Goal: Information Seeking & Learning: Learn about a topic

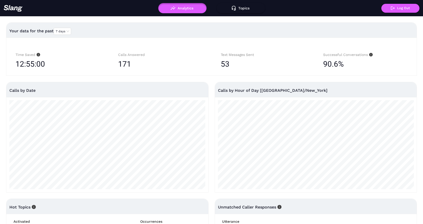
click at [183, 10] on button "Analytics" at bounding box center [182, 8] width 48 height 10
click at [18, 6] on img at bounding box center [13, 8] width 19 height 7
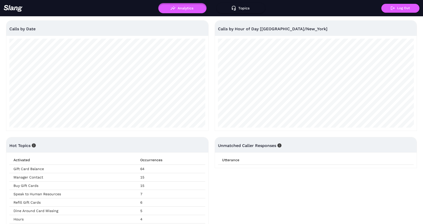
scroll to position [61, 0]
click at [228, 162] on th "Utterance" at bounding box center [316, 159] width 196 height 9
click at [149, 171] on td "64" at bounding box center [170, 169] width 69 height 8
click at [27, 172] on td "Gift Card Balance" at bounding box center [72, 169] width 127 height 8
click at [27, 171] on td "Gift Card Balance" at bounding box center [72, 169] width 127 height 8
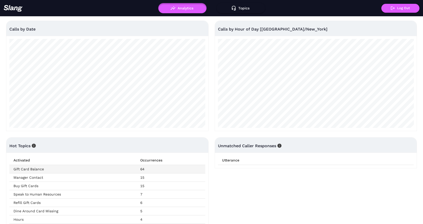
click at [27, 171] on td "Gift Card Balance" at bounding box center [72, 169] width 127 height 8
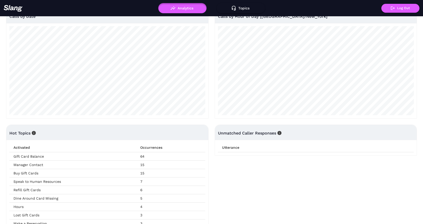
scroll to position [95, 0]
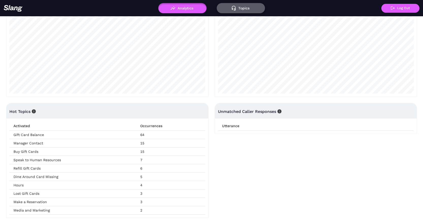
click at [240, 5] on button "Topics" at bounding box center [241, 8] width 48 height 10
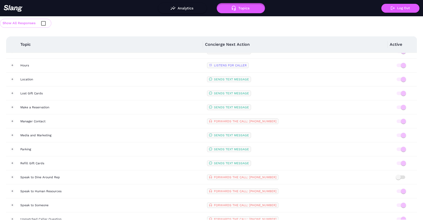
scroll to position [127, 0]
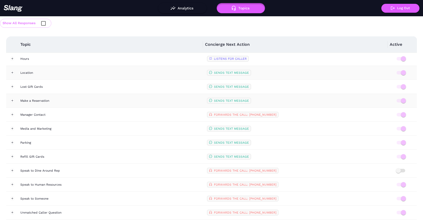
drag, startPoint x: 233, startPoint y: 88, endPoint x: 253, endPoint y: 97, distance: 21.5
click at [247, 99] on tbody "Greeting Message LISTENS FOR CALLER Goodbye Message ENDS THE CONVERSATION Buy G…" at bounding box center [211, 72] width 411 height 293
click at [232, 58] on span "LISTENS FOR CALLER" at bounding box center [230, 59] width 33 height 4
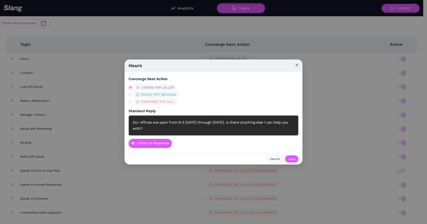
click at [296, 63] on icon "close" at bounding box center [297, 65] width 4 height 4
